Goal: Transaction & Acquisition: Purchase product/service

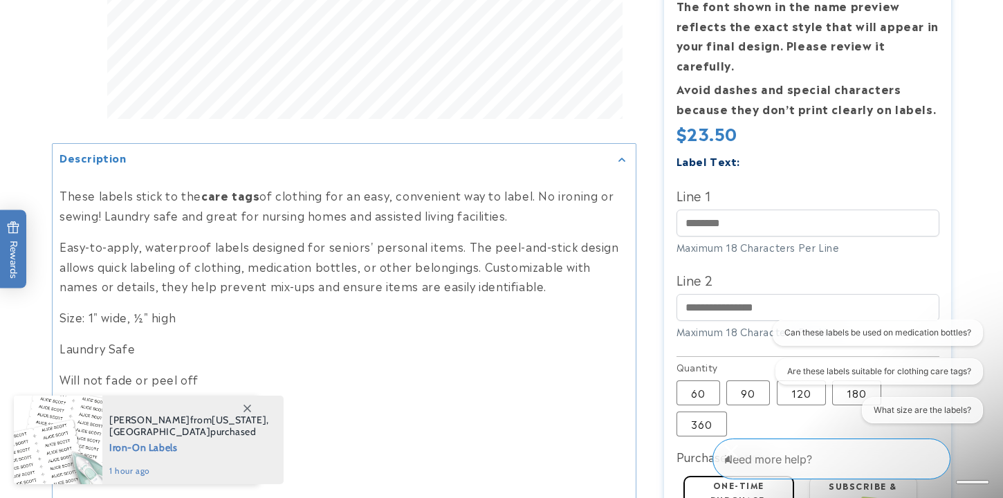
scroll to position [570, 0]
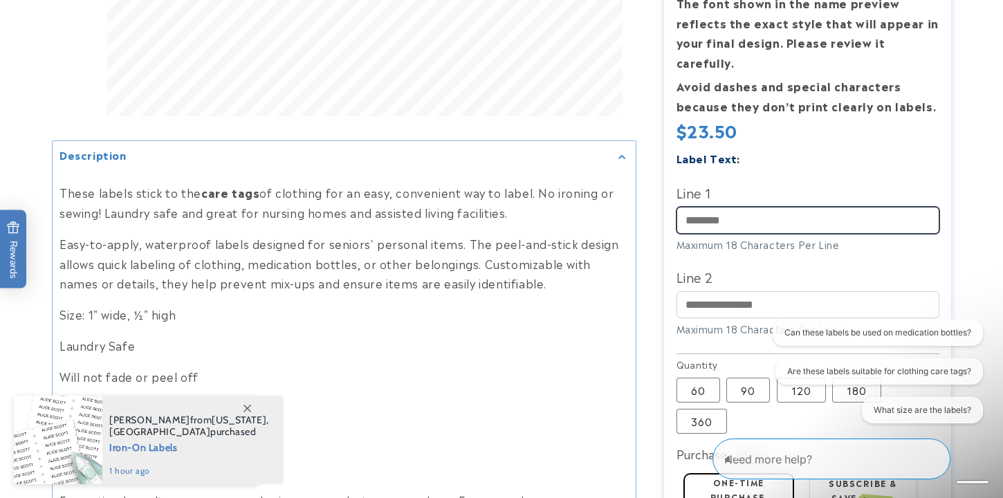
click at [710, 207] on input "Line 1" at bounding box center [808, 220] width 263 height 27
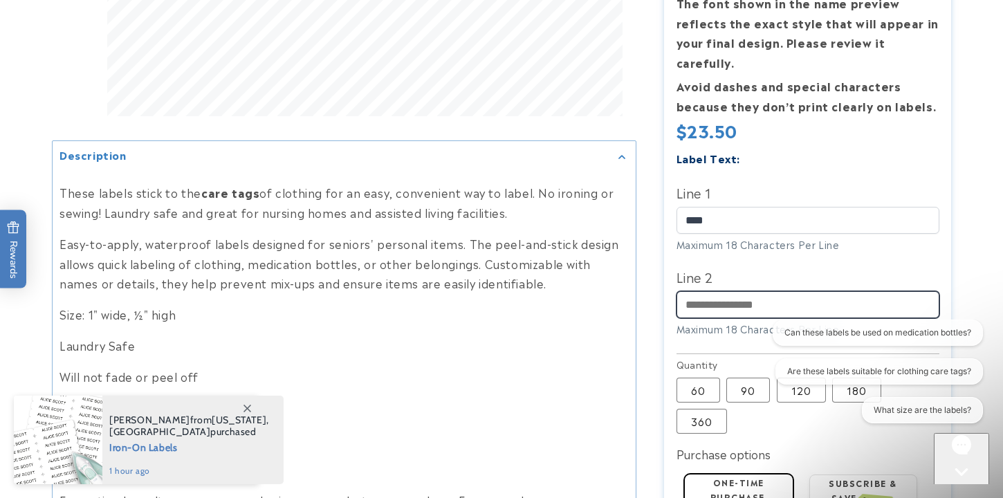
click at [705, 291] on input "Line 2" at bounding box center [808, 304] width 263 height 27
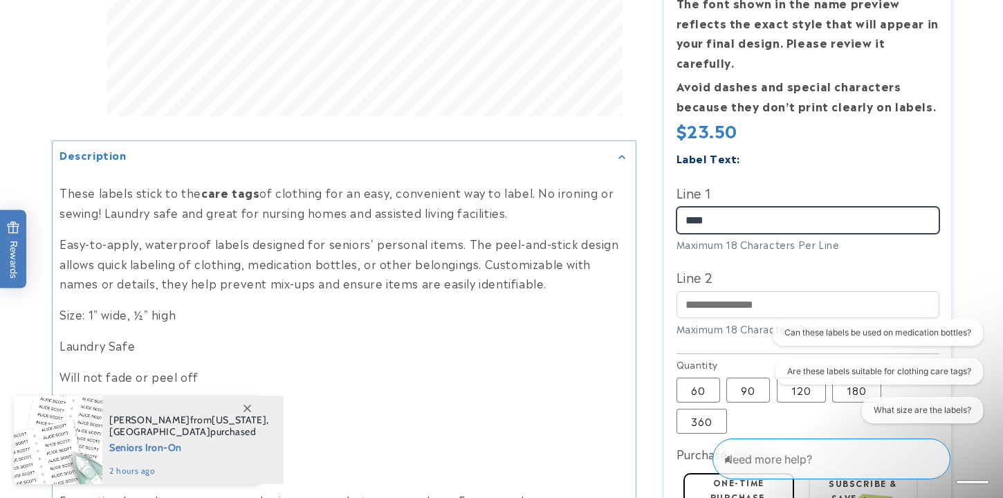
click at [720, 207] on input "****" at bounding box center [808, 220] width 263 height 27
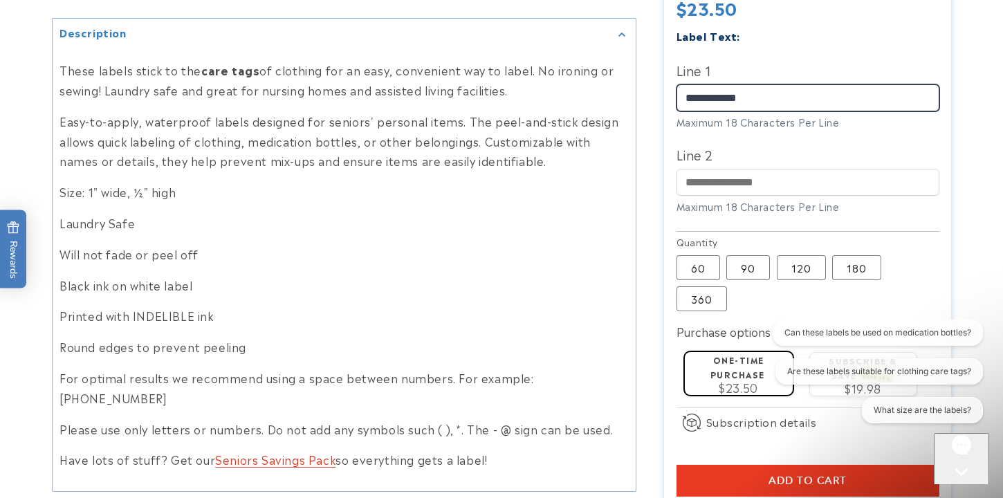
scroll to position [694, 0]
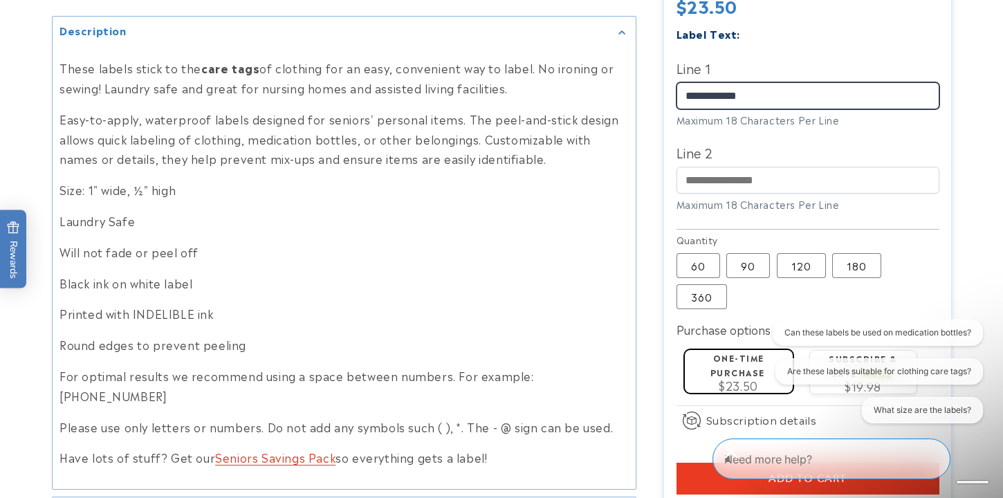
type input "**********"
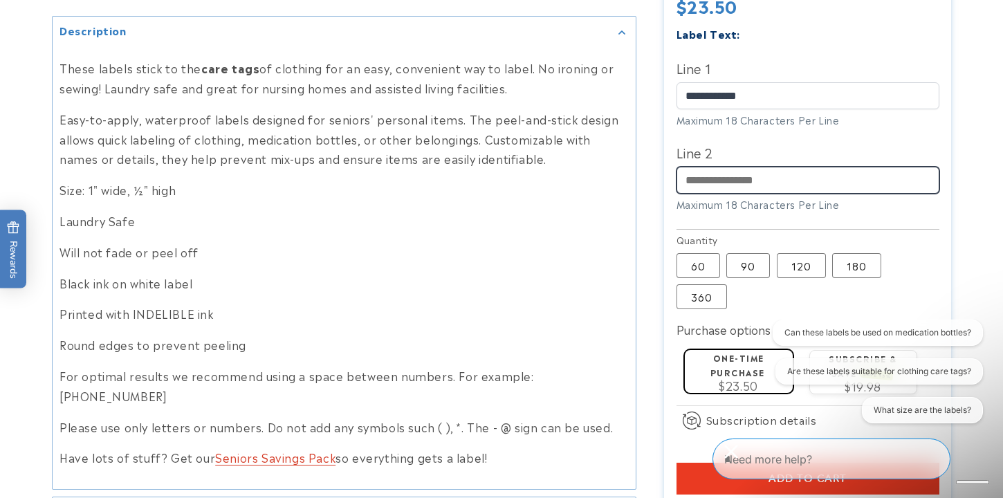
click at [702, 167] on input "Line 2" at bounding box center [808, 180] width 263 height 27
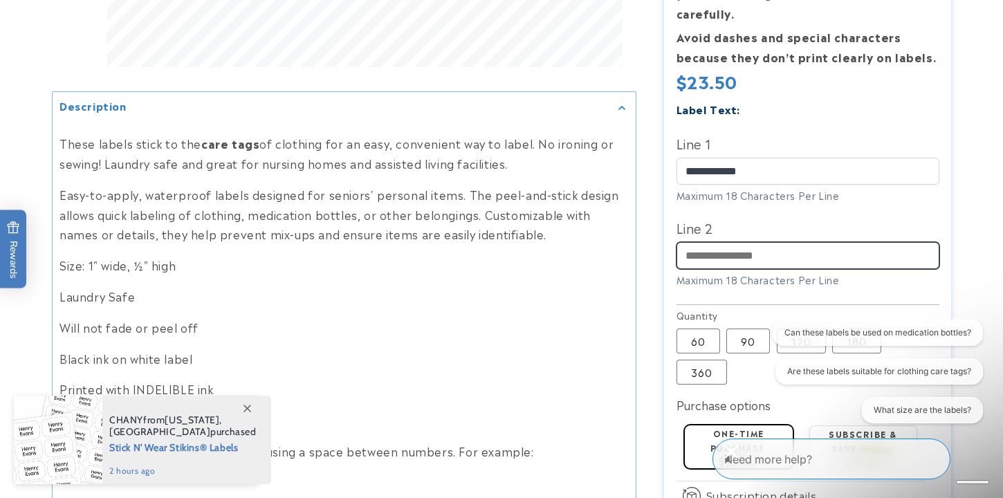
scroll to position [619, 0]
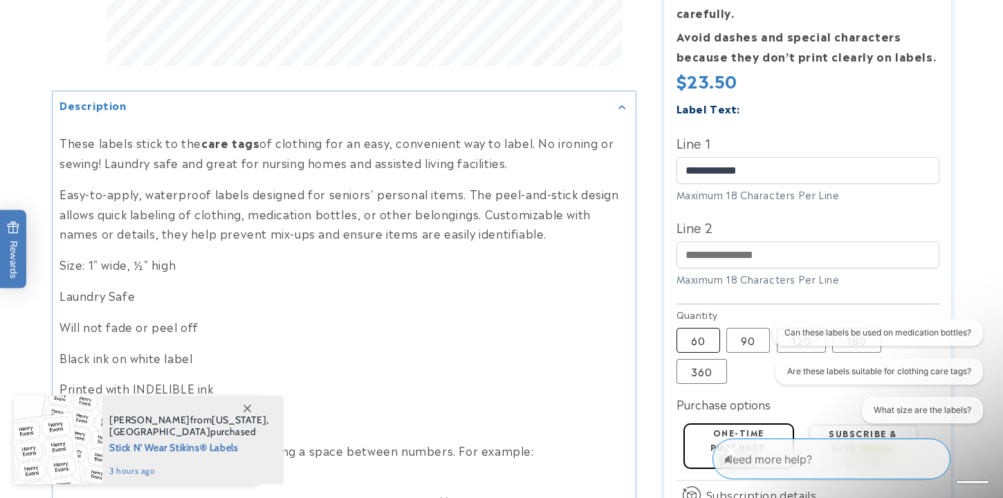
click at [693, 328] on label "60 Variant sold out or unavailable" at bounding box center [699, 340] width 44 height 25
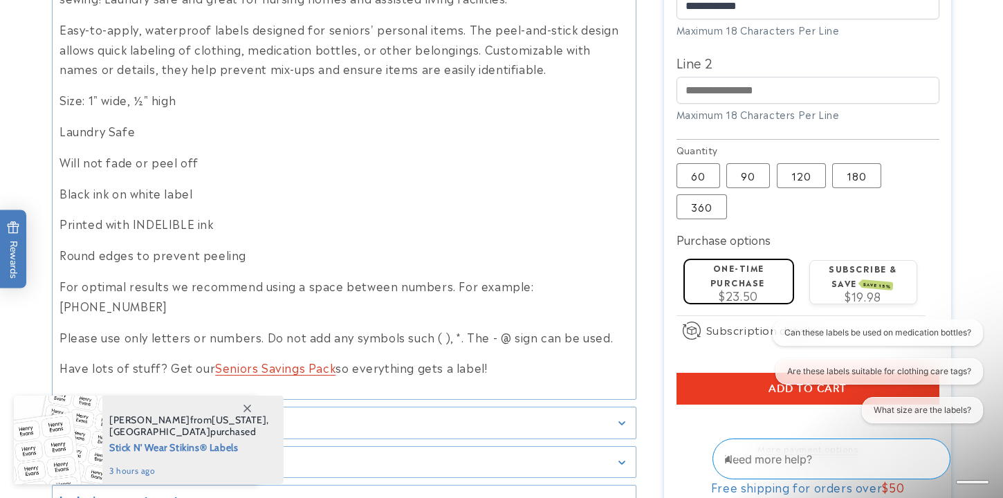
scroll to position [787, 0]
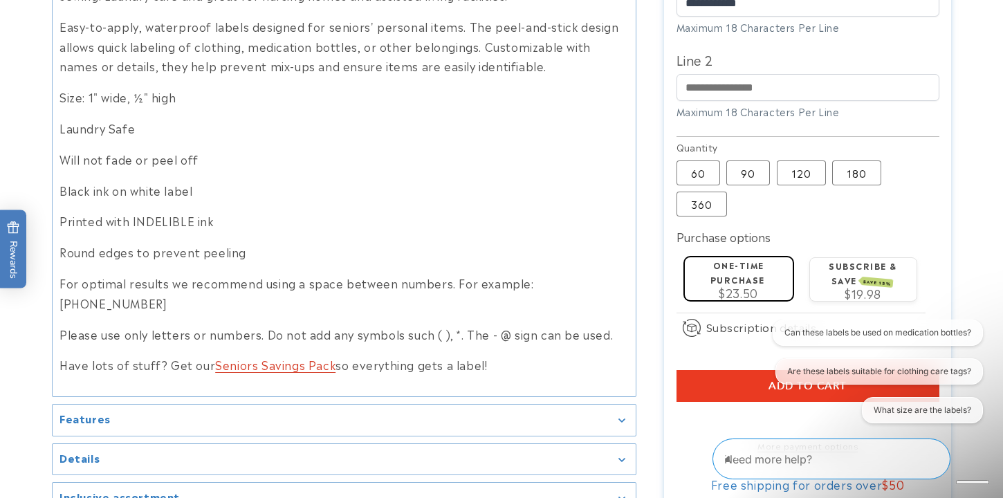
click at [752, 259] on label "One-time purchase" at bounding box center [738, 272] width 55 height 27
click at [761, 259] on label "One-time purchase" at bounding box center [738, 272] width 55 height 27
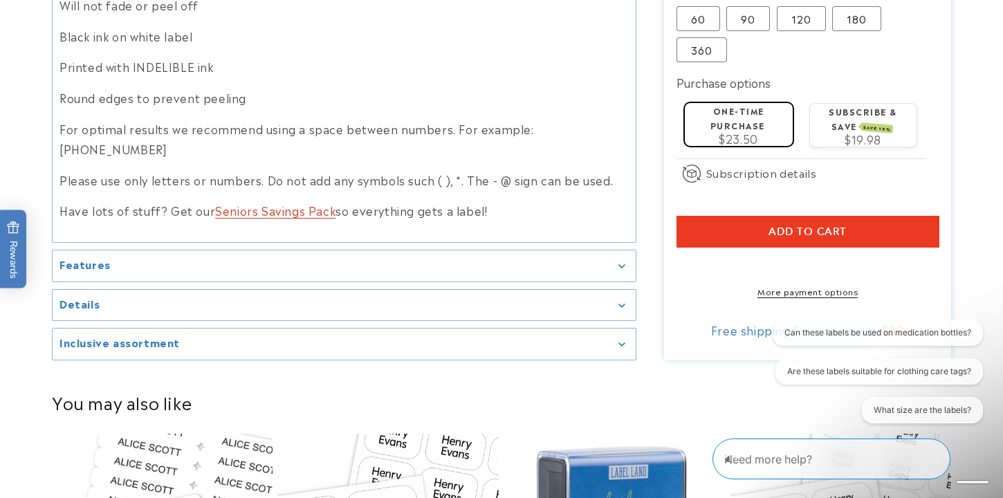
scroll to position [945, 0]
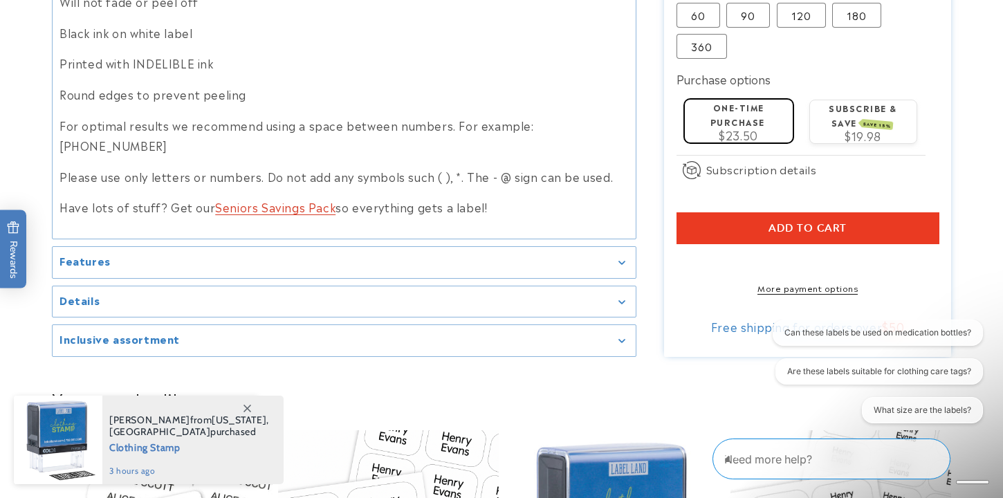
click at [796, 221] on span "Add to cart" at bounding box center [808, 227] width 78 height 12
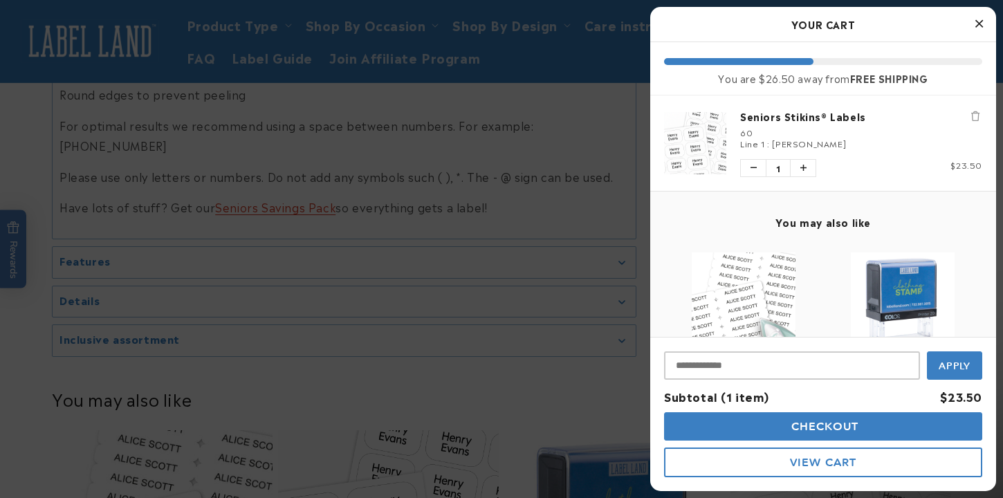
click at [981, 21] on icon "Close Cart" at bounding box center [980, 23] width 8 height 12
